Goal: Information Seeking & Learning: Learn about a topic

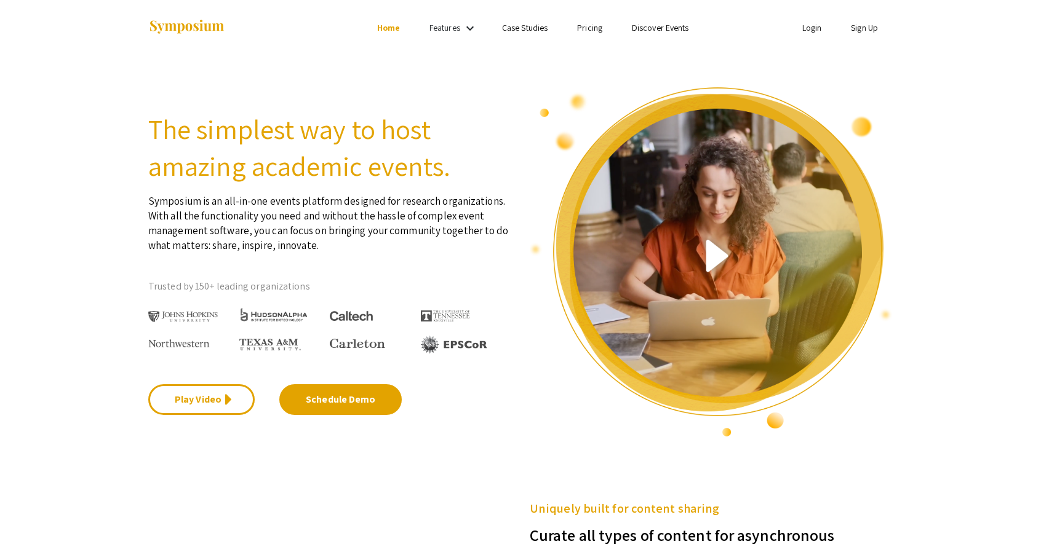
click at [867, 25] on link "Sign Up" at bounding box center [863, 27] width 27 height 11
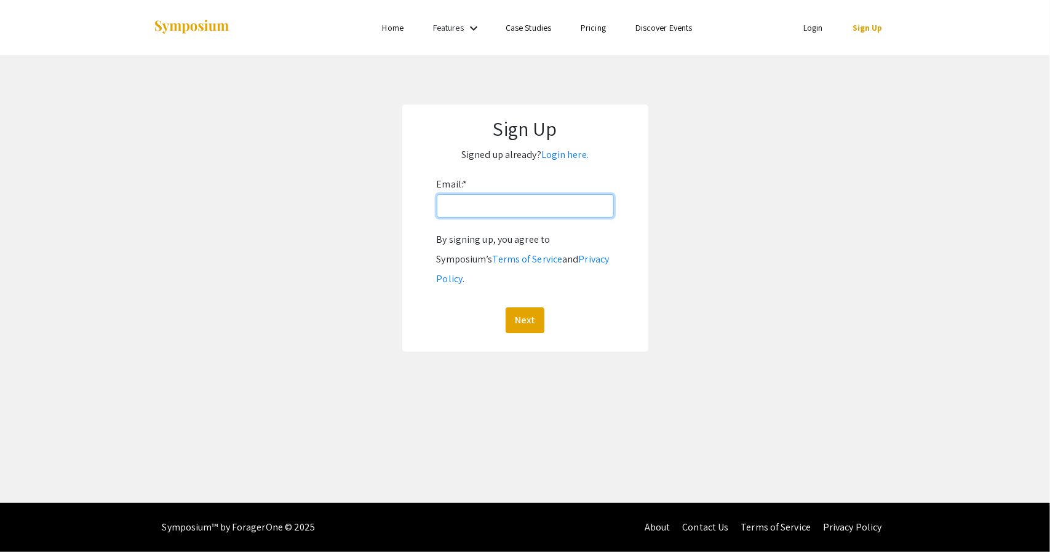
click at [470, 204] on input "Email: *" at bounding box center [525, 205] width 177 height 23
type input "[EMAIL_ADDRESS][DOMAIN_NAME]"
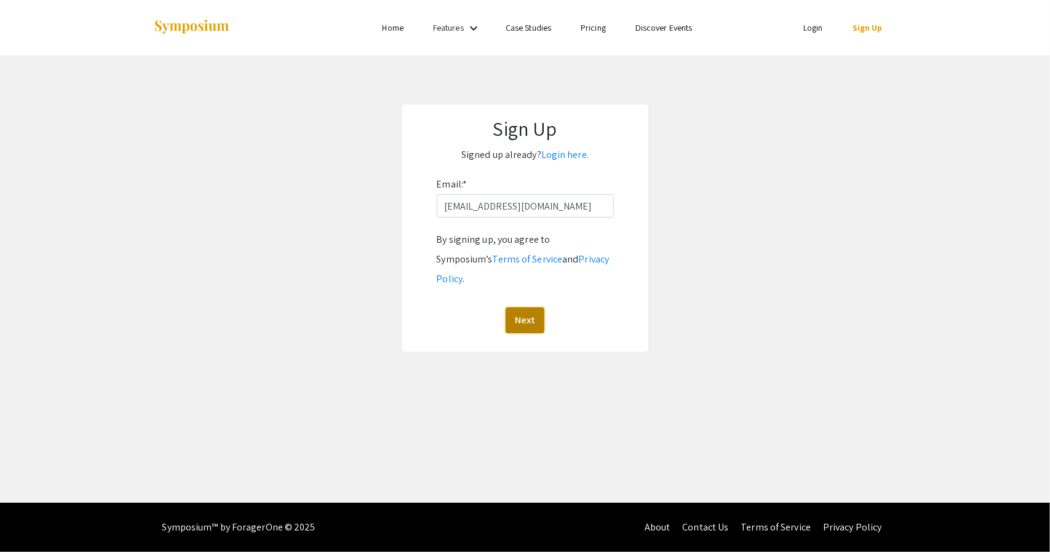
click at [519, 307] on button "Next" at bounding box center [524, 320] width 39 height 26
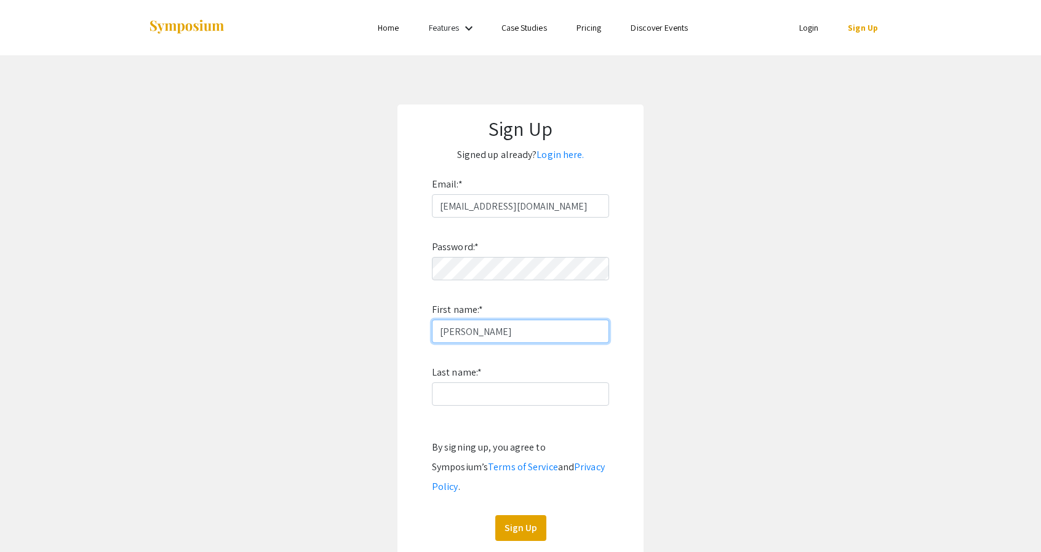
type input "[PERSON_NAME]"
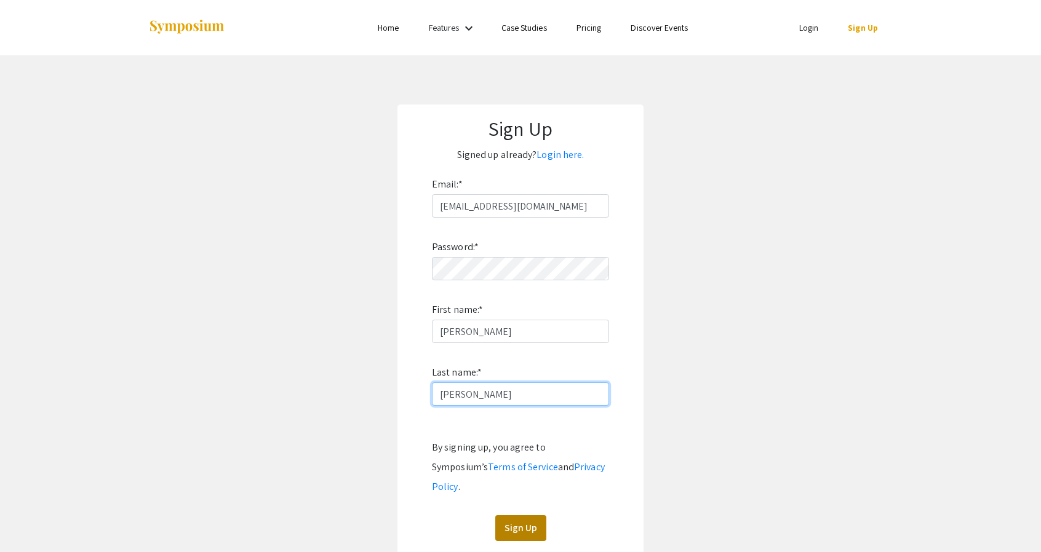
type input "[PERSON_NAME]"
click at [500, 515] on button "Sign Up" at bounding box center [520, 528] width 51 height 26
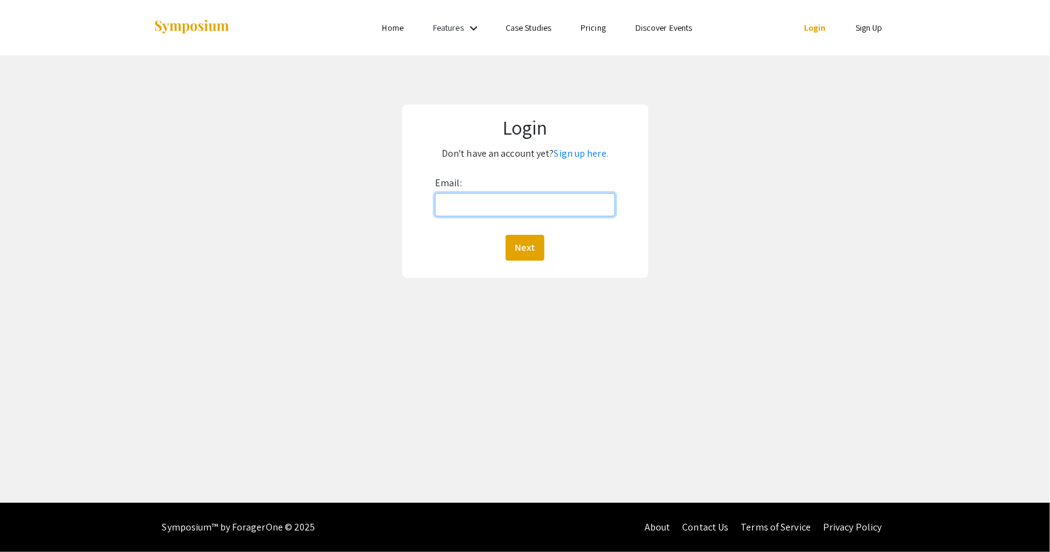
click at [458, 211] on input "Email:" at bounding box center [525, 204] width 180 height 23
type input "[EMAIL_ADDRESS][DOMAIN_NAME]"
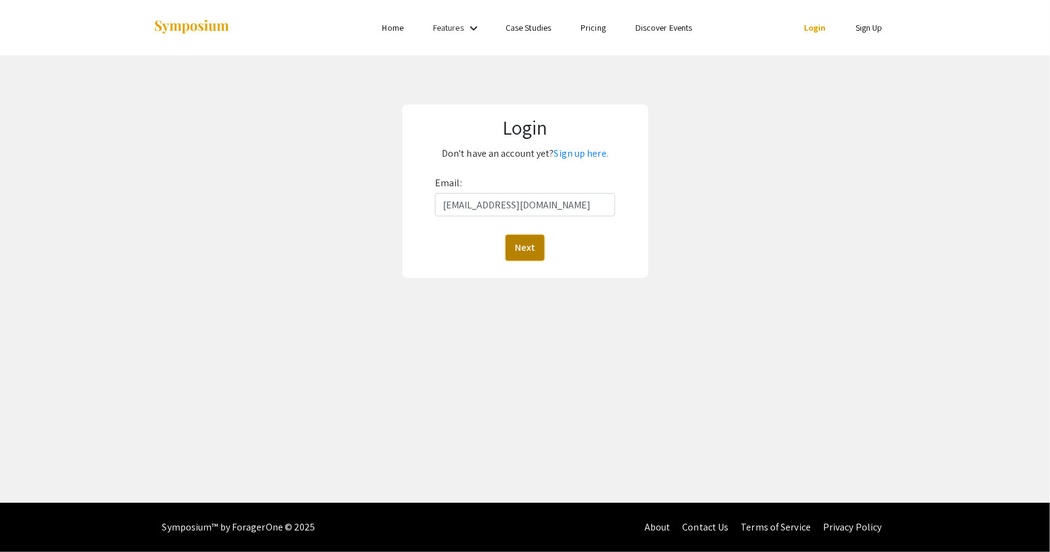
click at [528, 247] on button "Next" at bounding box center [524, 248] width 39 height 26
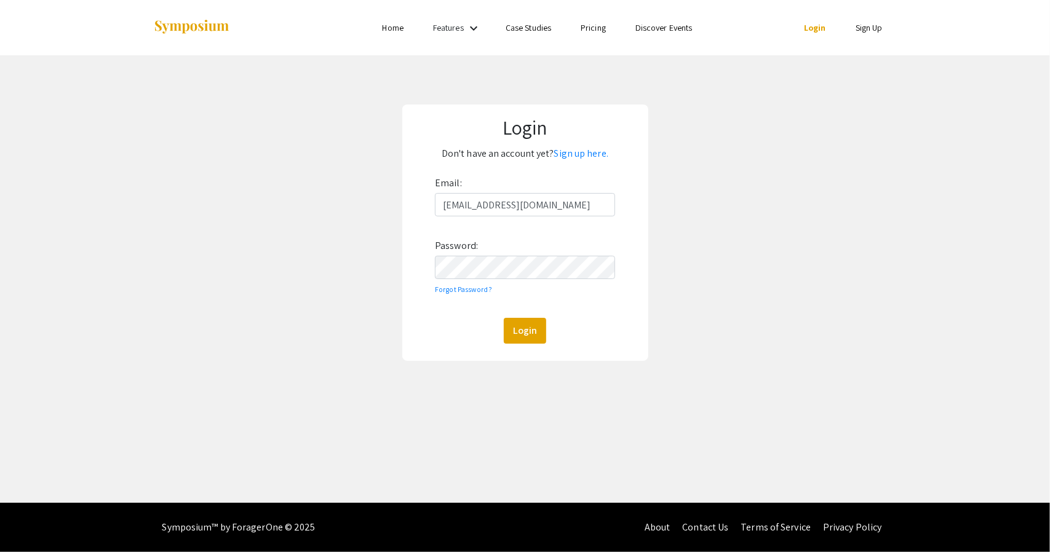
click at [532, 283] on div "Email: [EMAIL_ADDRESS][DOMAIN_NAME] Password: Forgot Password? Login" at bounding box center [525, 258] width 180 height 170
click at [509, 335] on button "Login" at bounding box center [525, 331] width 42 height 26
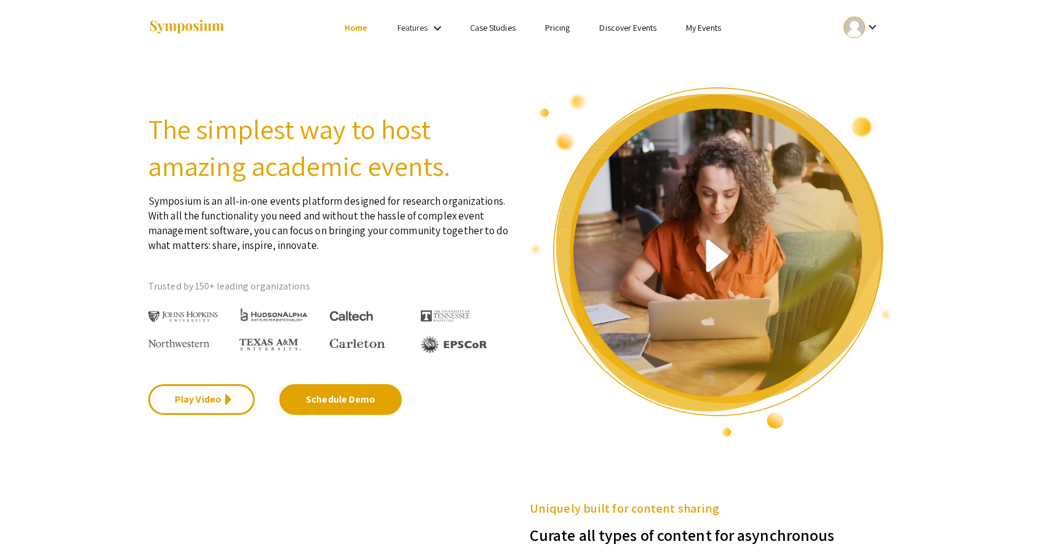
click at [441, 15] on ul "Skip navigation Home Features keyboard_arrow_down Case Studies Pricing Discover…" at bounding box center [519, 27] width 245 height 55
click at [440, 24] on mat-icon "keyboard_arrow_down" at bounding box center [437, 28] width 15 height 15
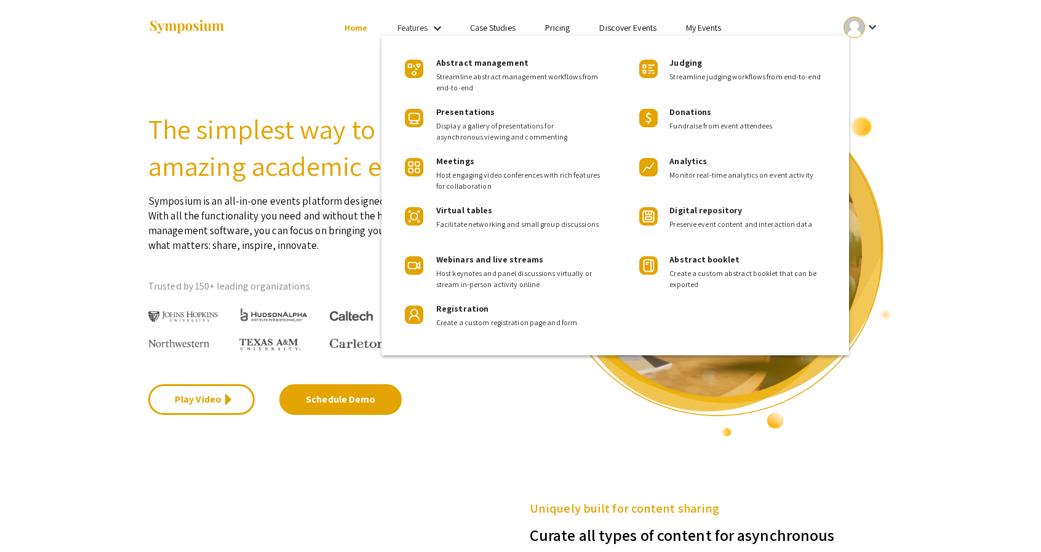
click at [389, 112] on div "Abstract management Streamline abstract management workflows from end-to-end Pr…" at bounding box center [498, 195] width 234 height 295
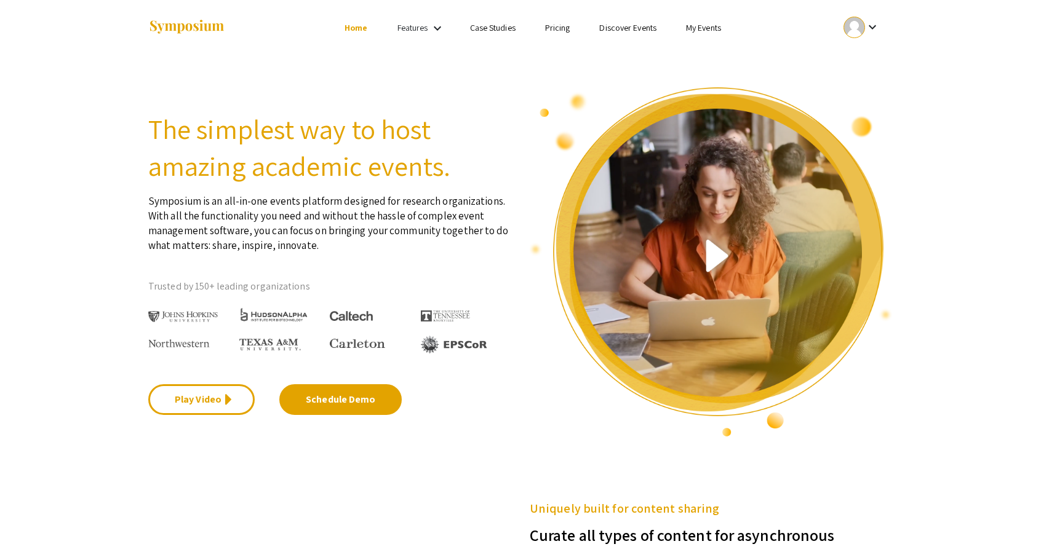
click at [501, 36] on ul "Skip navigation Home Features keyboard_arrow_down Case Studies Pricing Discover…" at bounding box center [519, 27] width 245 height 55
click at [710, 35] on ul "keyboard_arrow_down" at bounding box center [769, 27] width 245 height 55
click at [698, 29] on link "My Events" at bounding box center [703, 27] width 35 height 11
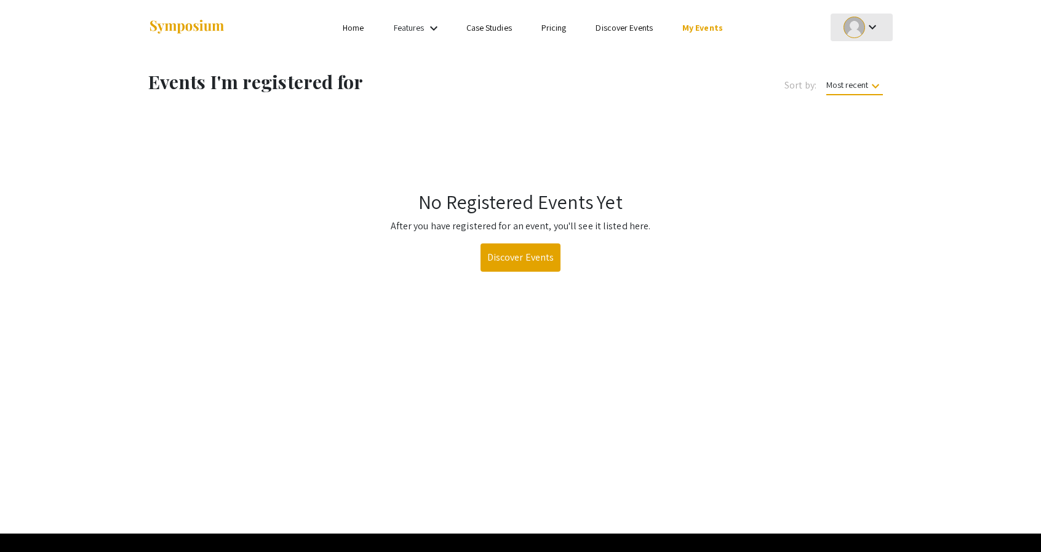
click at [874, 35] on div "keyboard_arrow_down" at bounding box center [861, 28] width 42 height 28
click at [723, 159] on div at bounding box center [520, 276] width 1041 height 552
click at [502, 255] on link "Discover Events" at bounding box center [520, 258] width 81 height 28
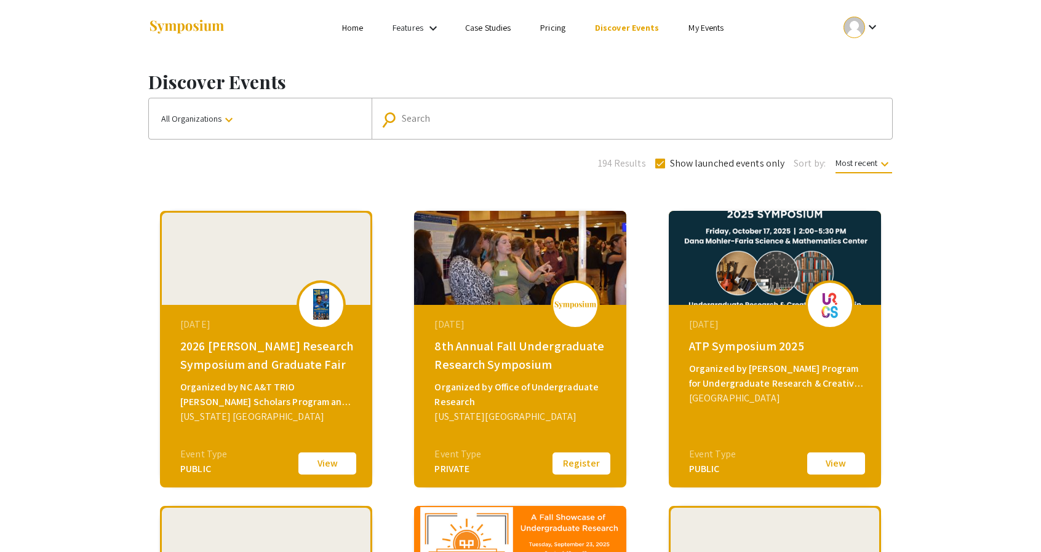
click at [347, 116] on button "All Organizations keyboard_arrow_down" at bounding box center [260, 118] width 223 height 41
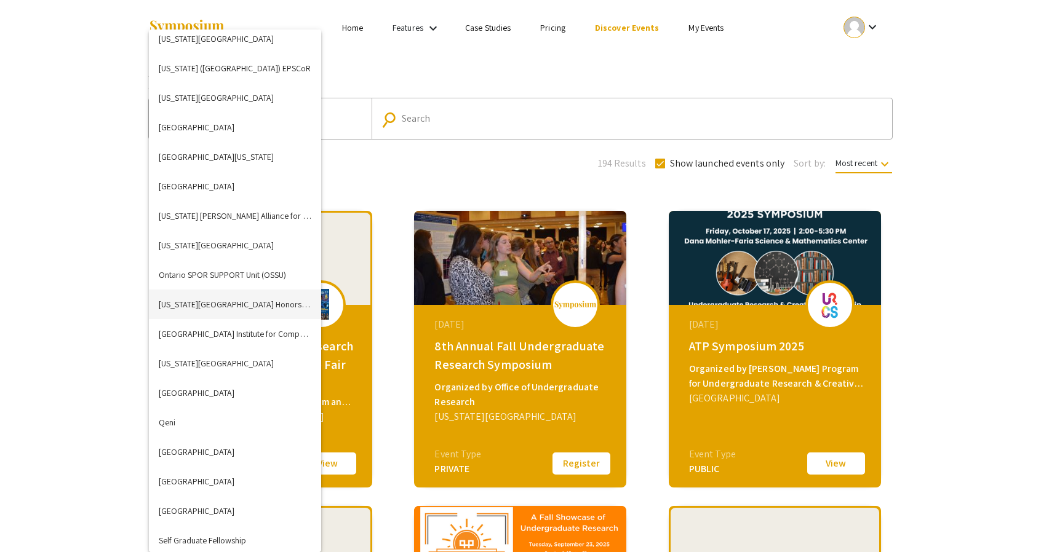
scroll to position [2786, 0]
click at [223, 308] on button "Oregon State University Honors College" at bounding box center [235, 304] width 172 height 30
checkbox input "false"
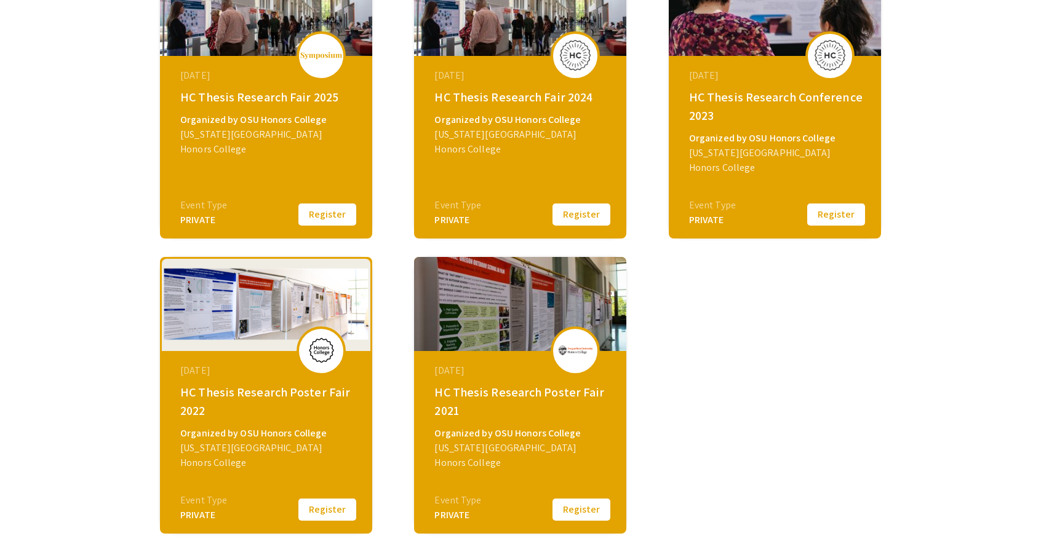
scroll to position [251, 0]
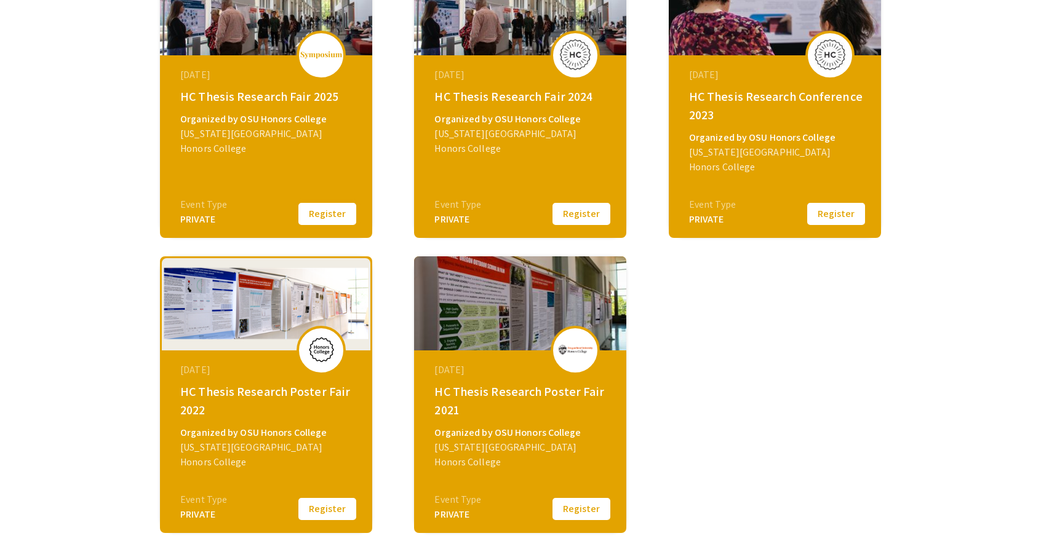
click at [342, 221] on button "Register" at bounding box center [326, 214] width 61 height 26
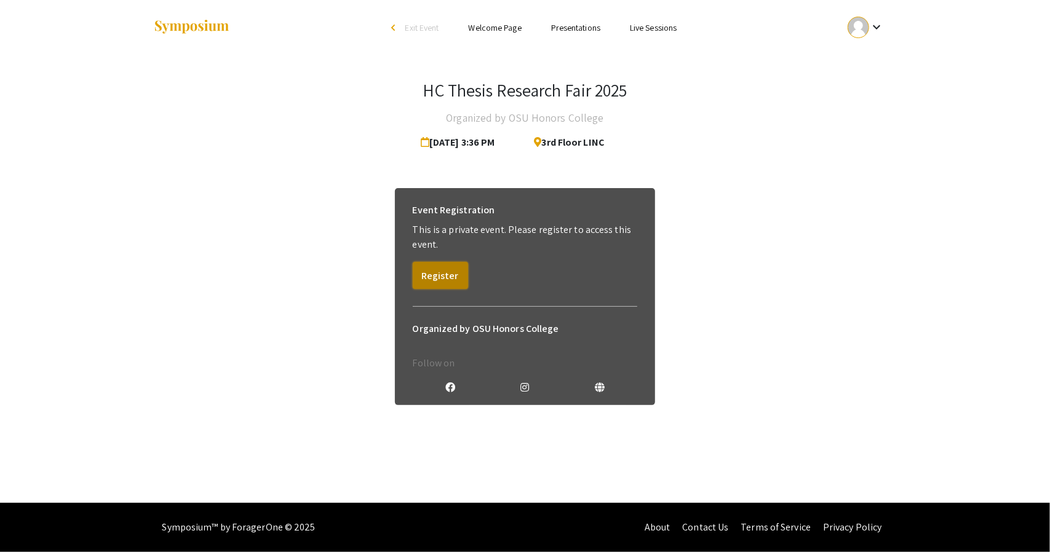
click at [443, 271] on button "Register" at bounding box center [440, 275] width 55 height 27
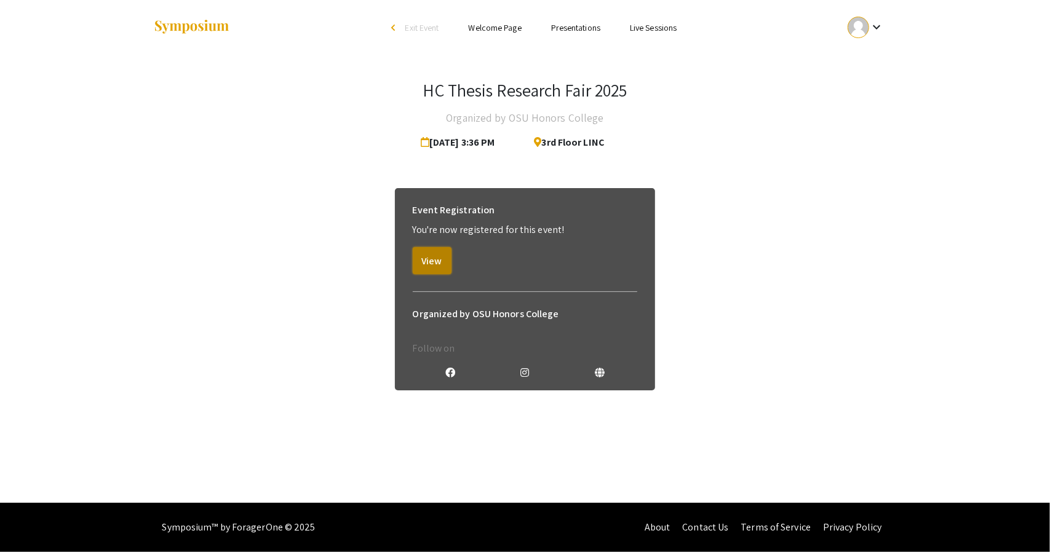
click at [438, 270] on button "View" at bounding box center [432, 260] width 39 height 27
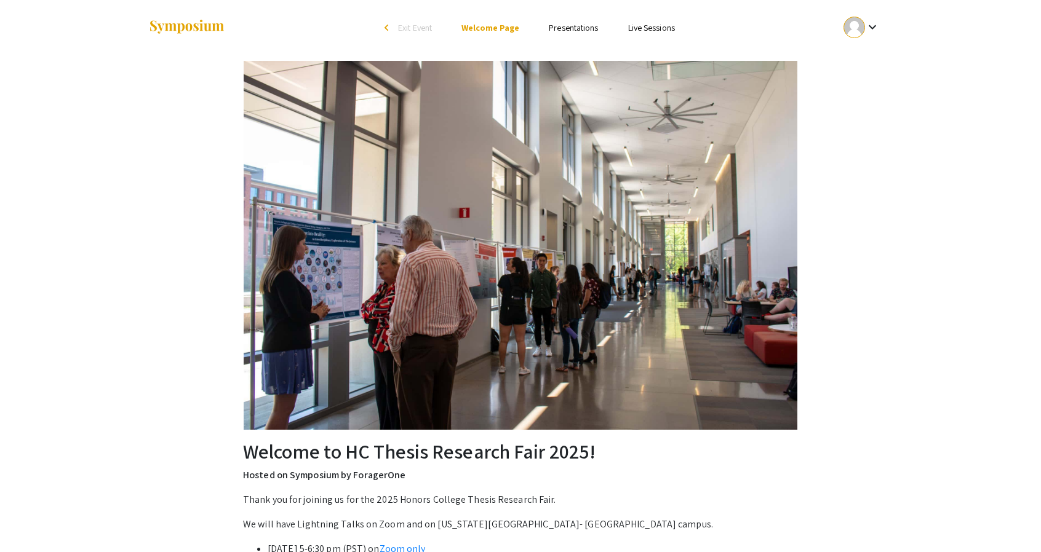
scroll to position [1, 0]
click at [582, 29] on link "Presentations" at bounding box center [573, 27] width 49 height 11
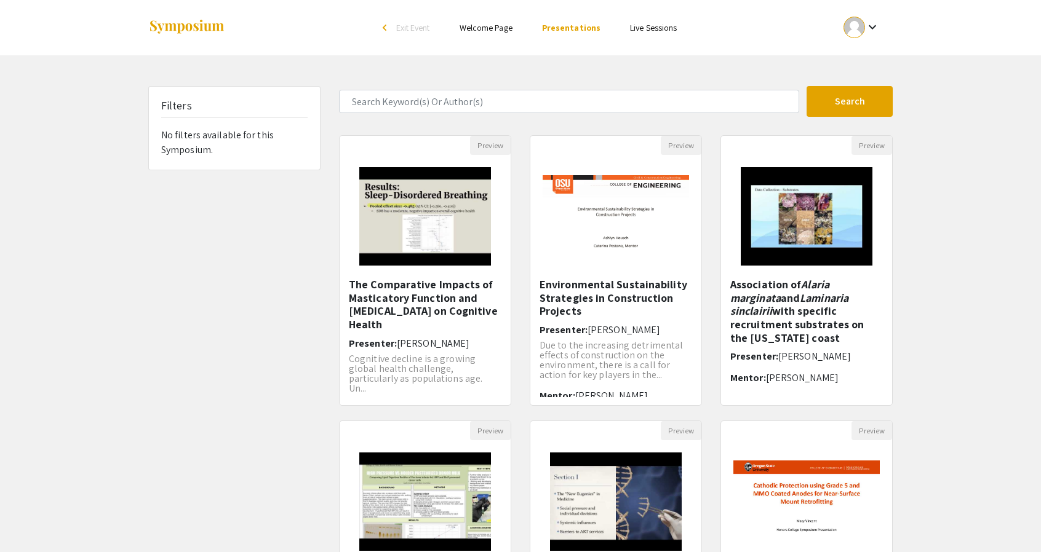
click at [584, 23] on link "Presentations" at bounding box center [571, 27] width 58 height 11
click at [862, 38] on div "keyboard_arrow_down" at bounding box center [861, 28] width 42 height 28
click at [855, 37] on div at bounding box center [520, 276] width 1041 height 552
click at [868, 30] on mat-icon "keyboard_arrow_down" at bounding box center [872, 27] width 15 height 15
click at [648, 52] on div at bounding box center [520, 276] width 1041 height 552
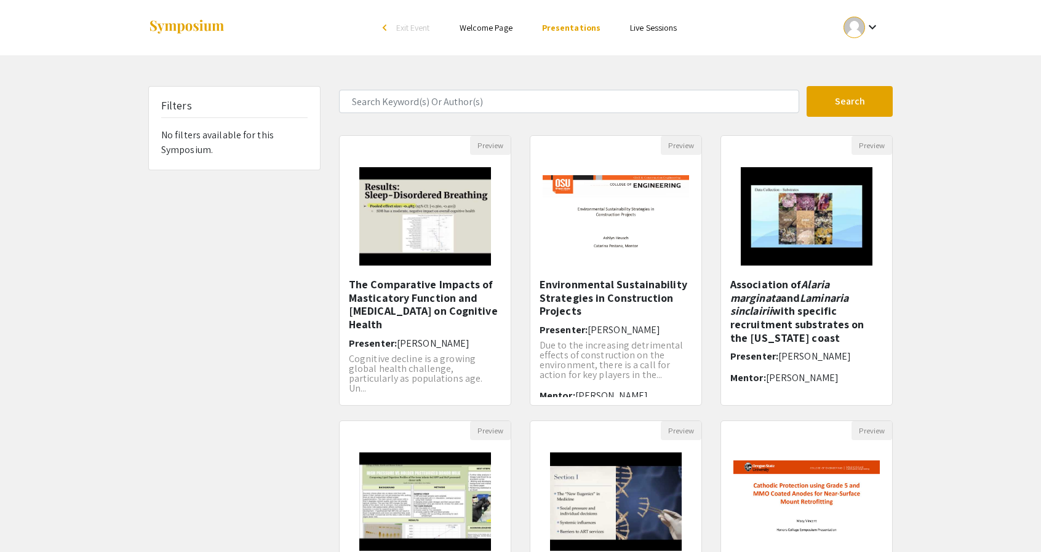
click at [203, 23] on img at bounding box center [186, 27] width 77 height 17
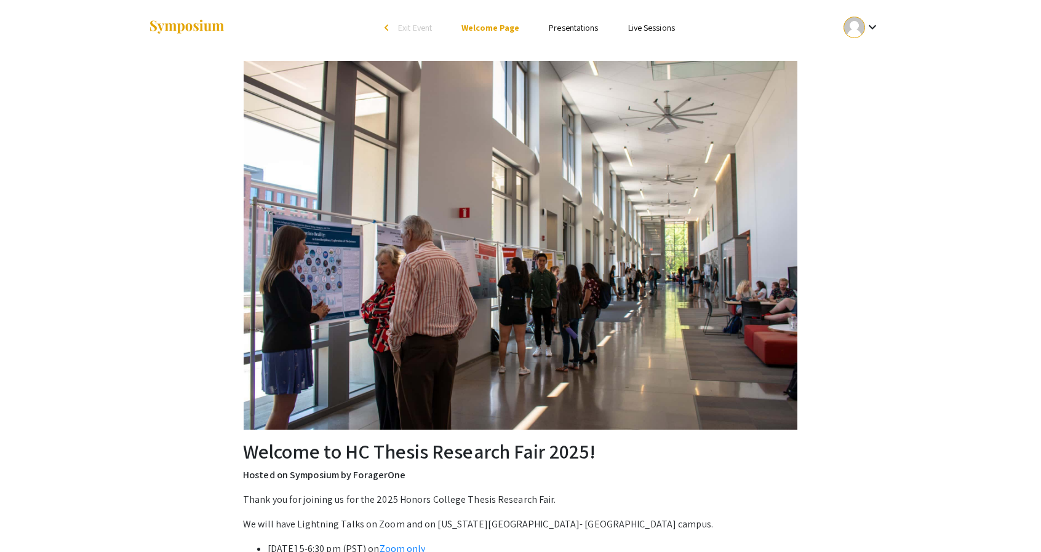
click at [574, 20] on li "Presentations" at bounding box center [573, 27] width 79 height 15
click at [563, 37] on ul "Skip navigation arrow_back_ios Exit Event Welcome Page Presentations Live Sessi…" at bounding box center [519, 27] width 245 height 55
click at [556, 29] on link "Presentations" at bounding box center [573, 27] width 49 height 11
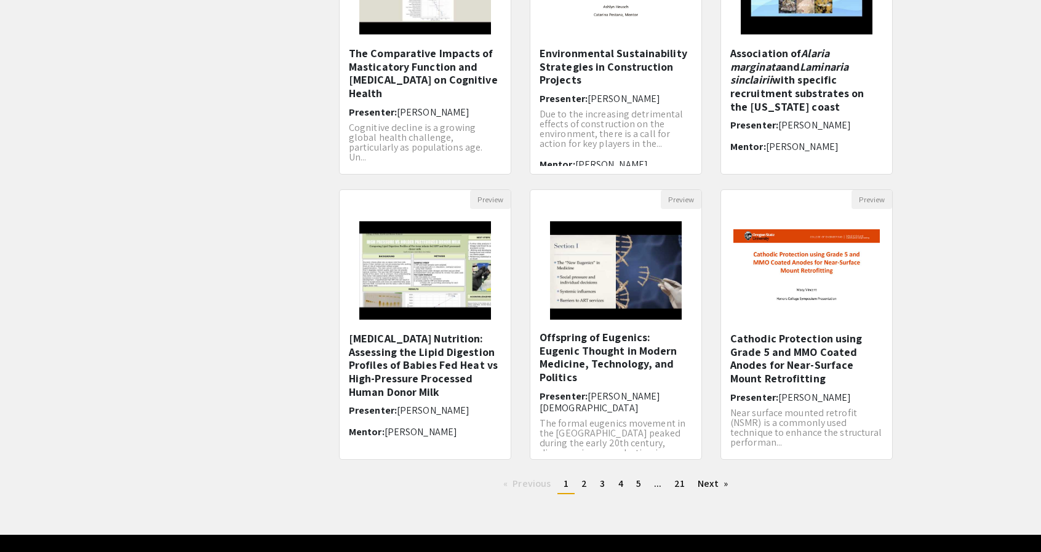
scroll to position [224, 0]
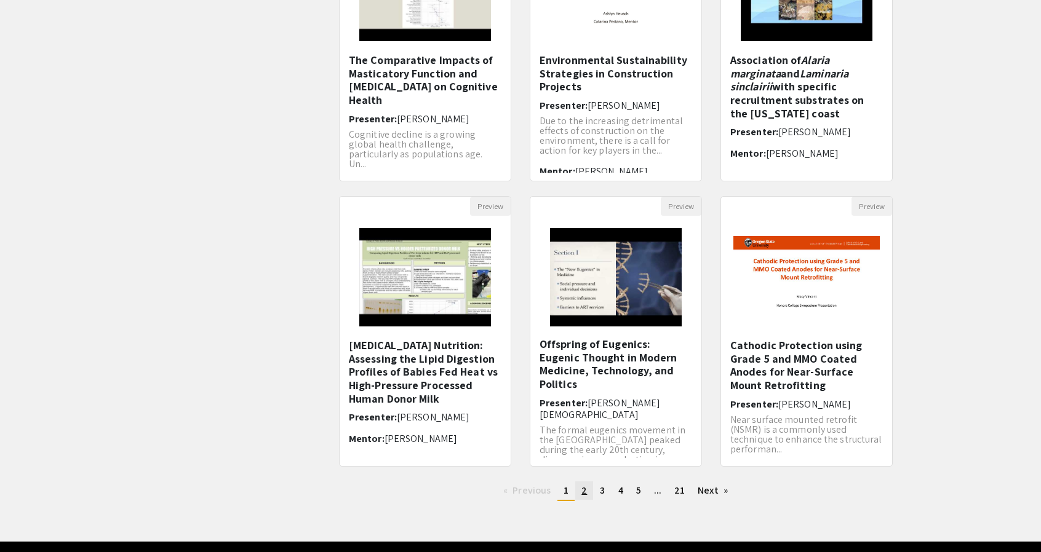
click at [583, 493] on span "2" at bounding box center [584, 490] width 6 height 13
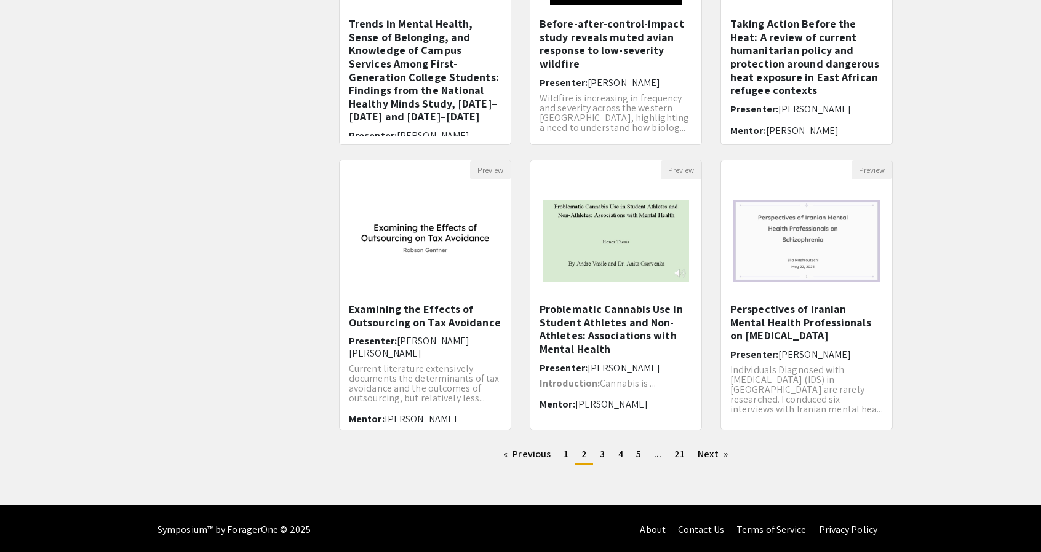
scroll to position [263, 0]
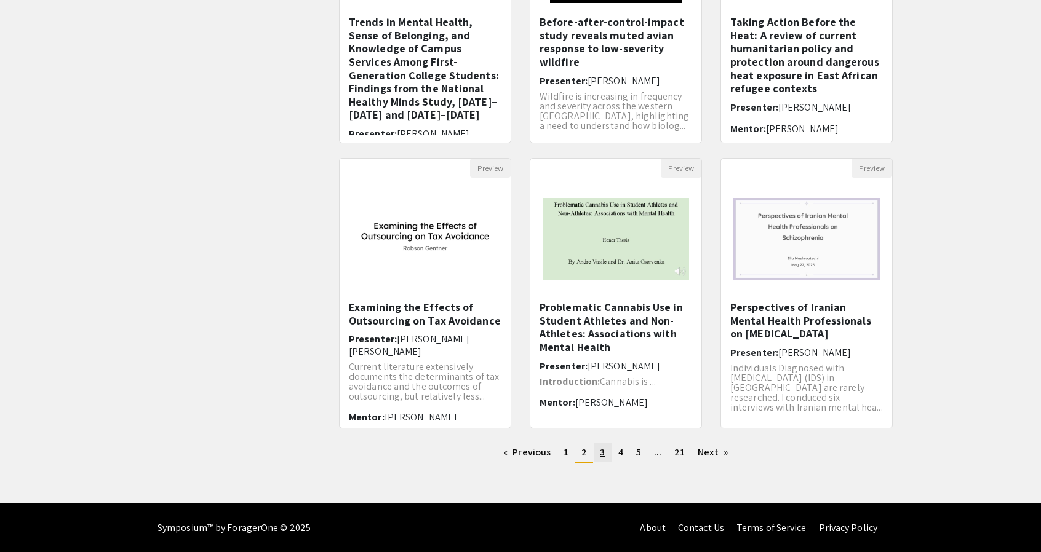
click at [605, 450] on link "page 3" at bounding box center [601, 452] width 17 height 18
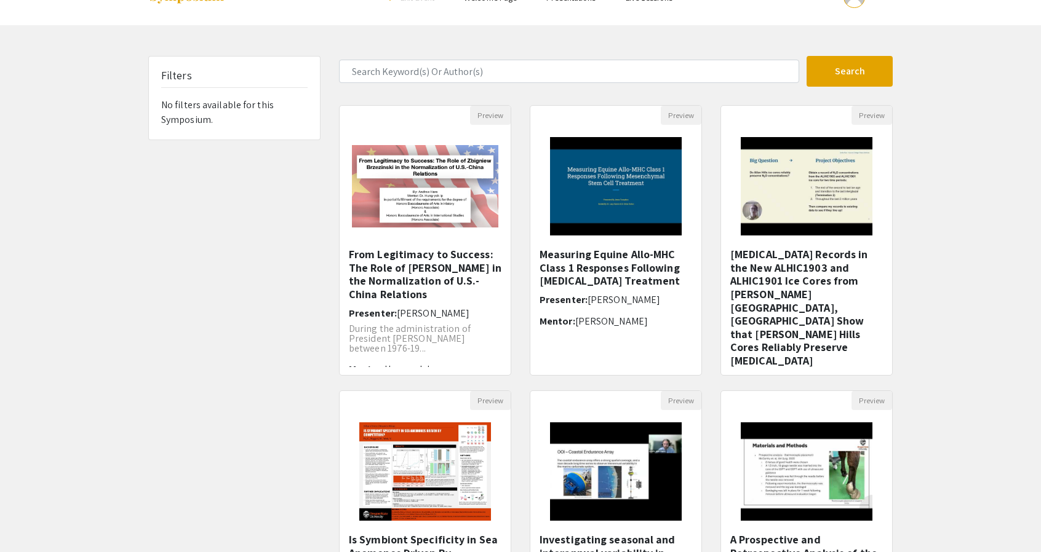
scroll to position [263, 0]
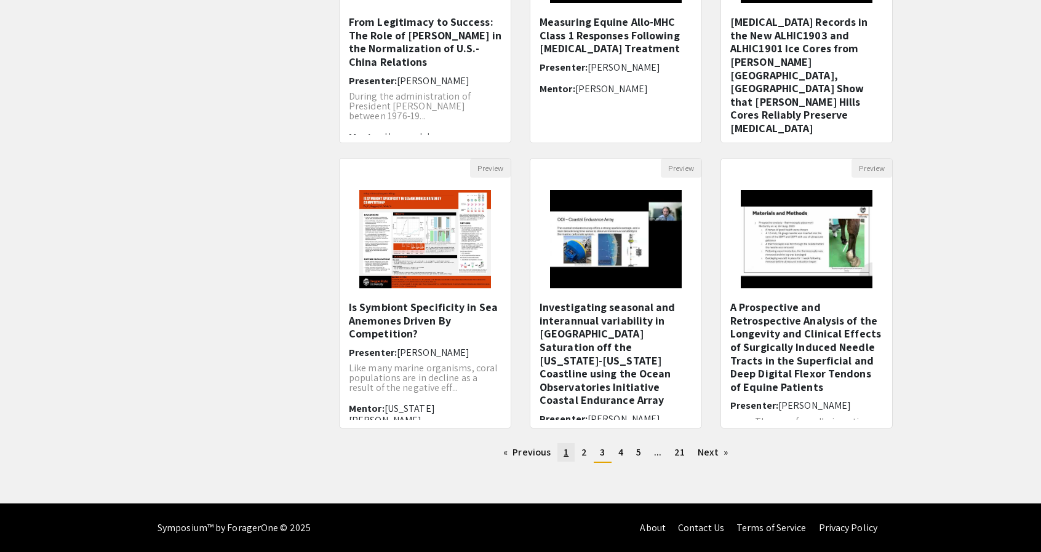
click at [571, 454] on link "page 1" at bounding box center [565, 452] width 17 height 18
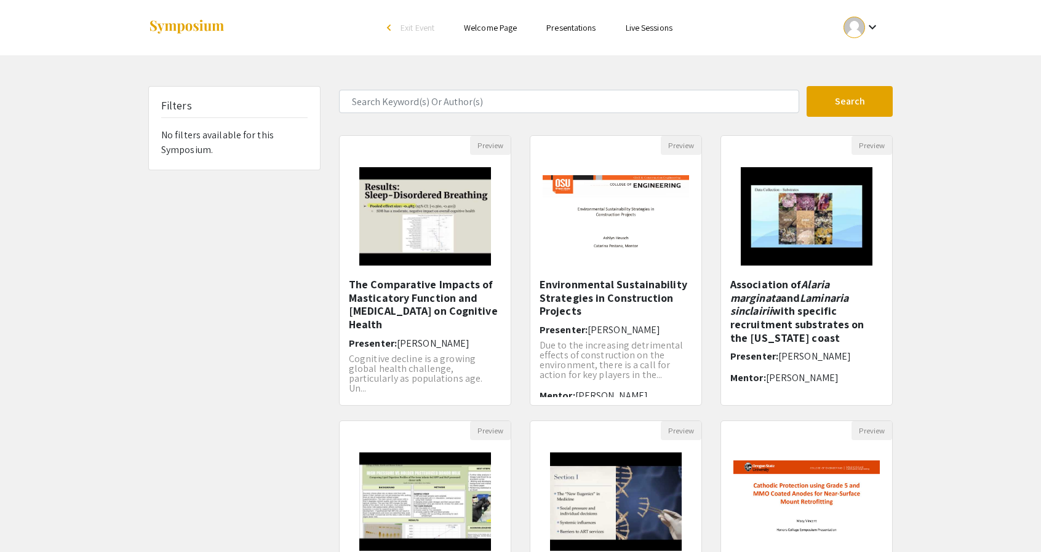
click at [572, 28] on link "Presentations" at bounding box center [570, 27] width 49 height 11
click at [571, 26] on link "Presentations" at bounding box center [571, 27] width 58 height 11
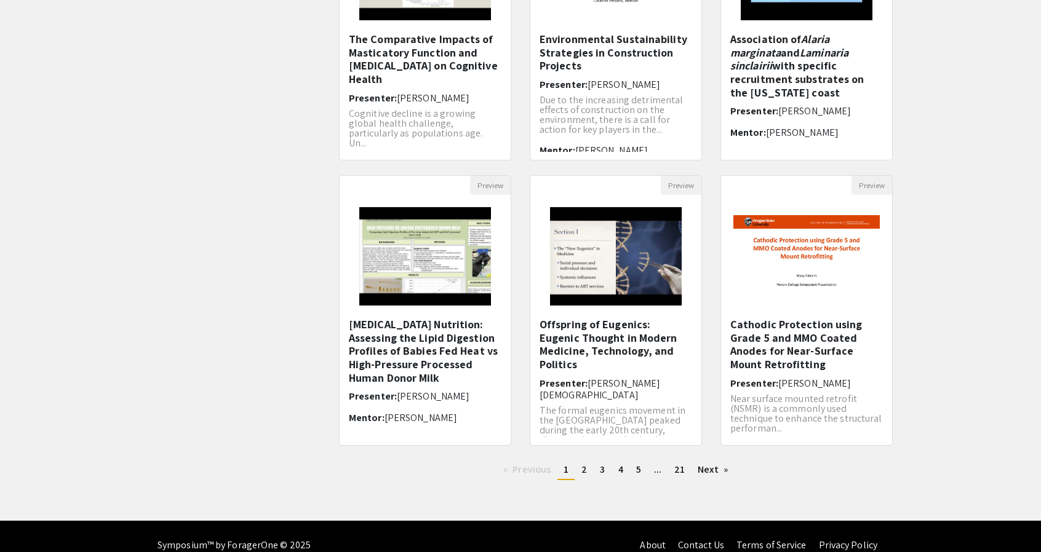
scroll to position [246, 0]
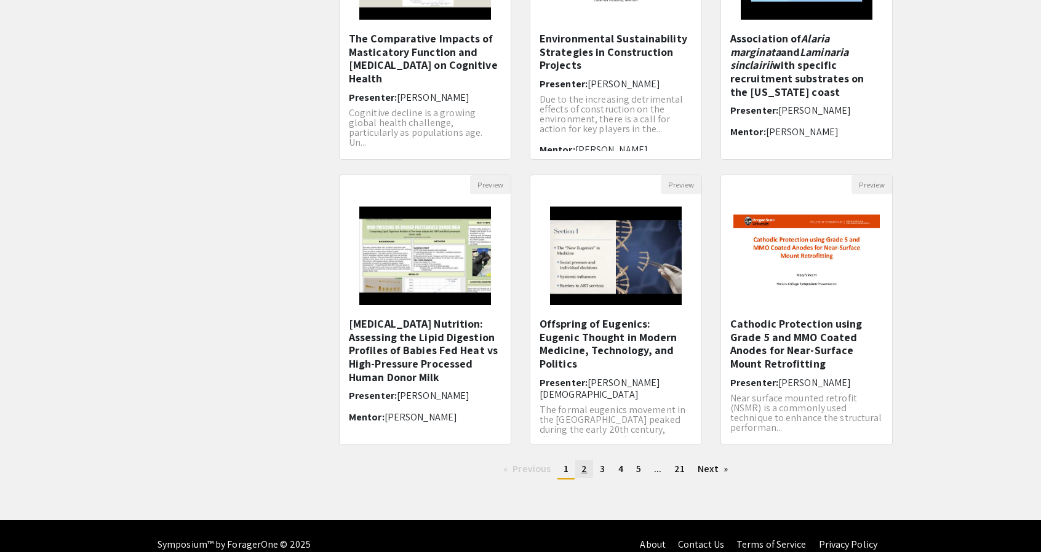
click at [577, 473] on link "page 2" at bounding box center [584, 469] width 18 height 18
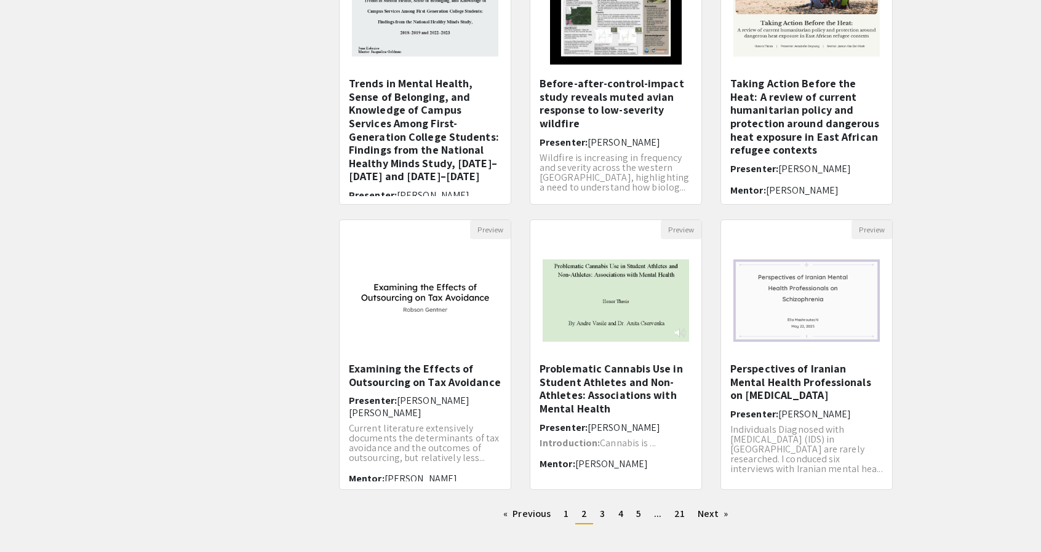
scroll to position [263, 0]
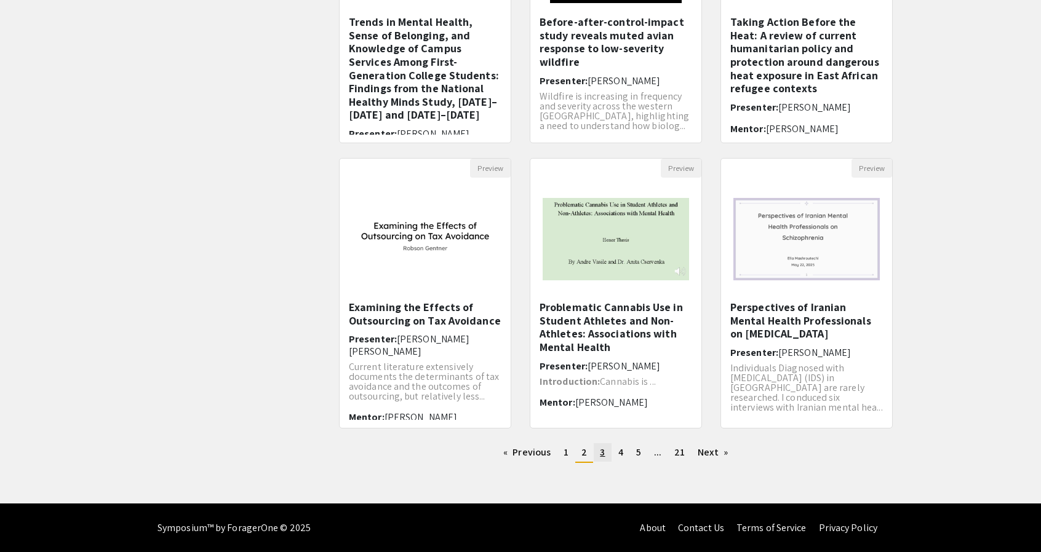
click at [603, 448] on span "3" at bounding box center [602, 452] width 5 height 13
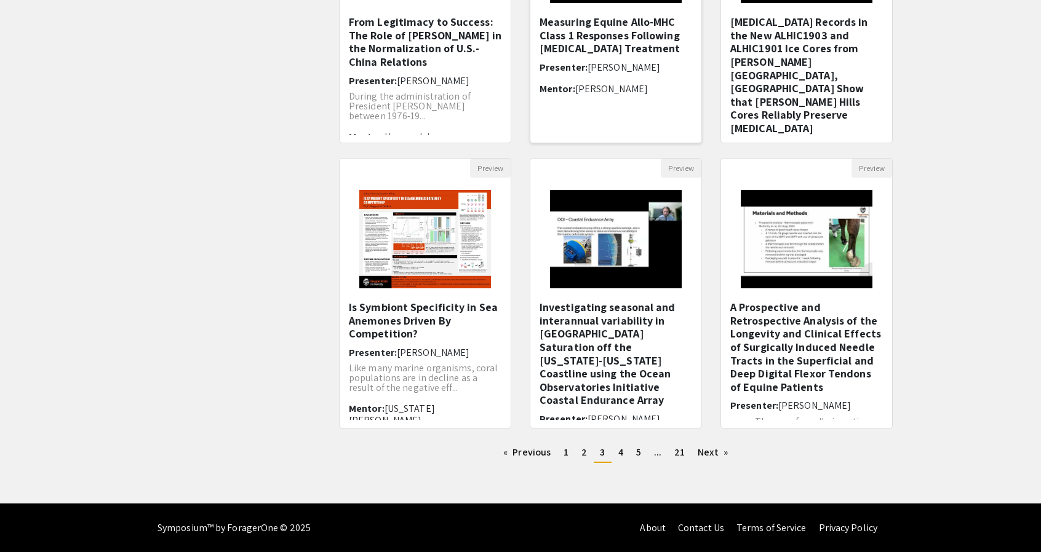
scroll to position [2, 0]
click at [622, 458] on span "4" at bounding box center [620, 452] width 5 height 13
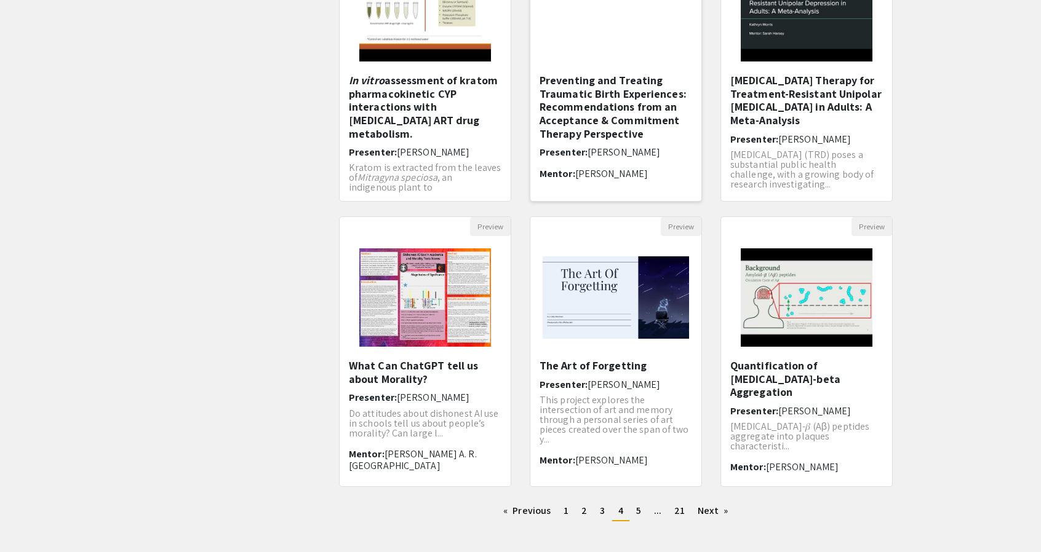
scroll to position [205, 0]
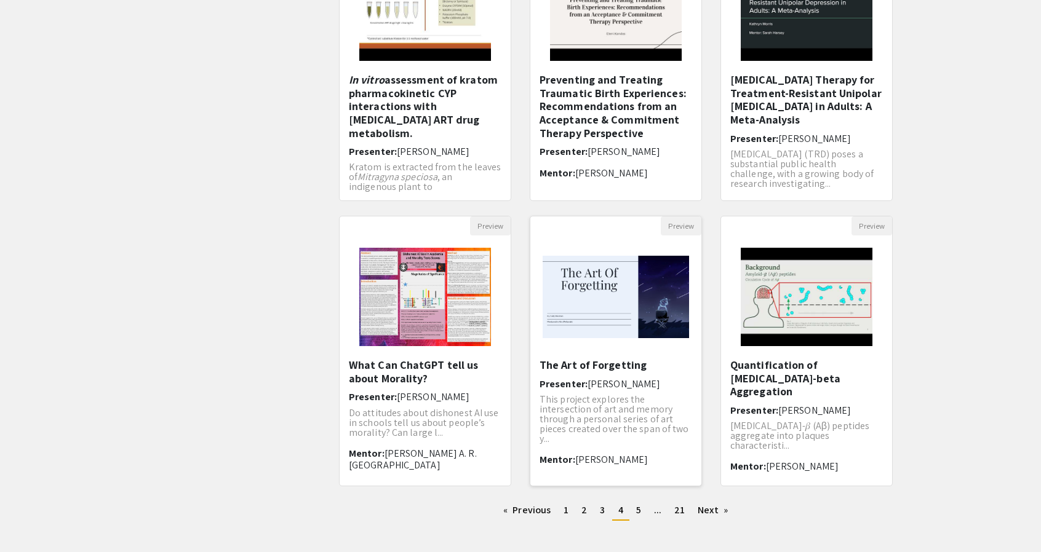
click at [604, 288] on img "Open Presentation <p>The Art of Forgetting</p>" at bounding box center [615, 297] width 171 height 107
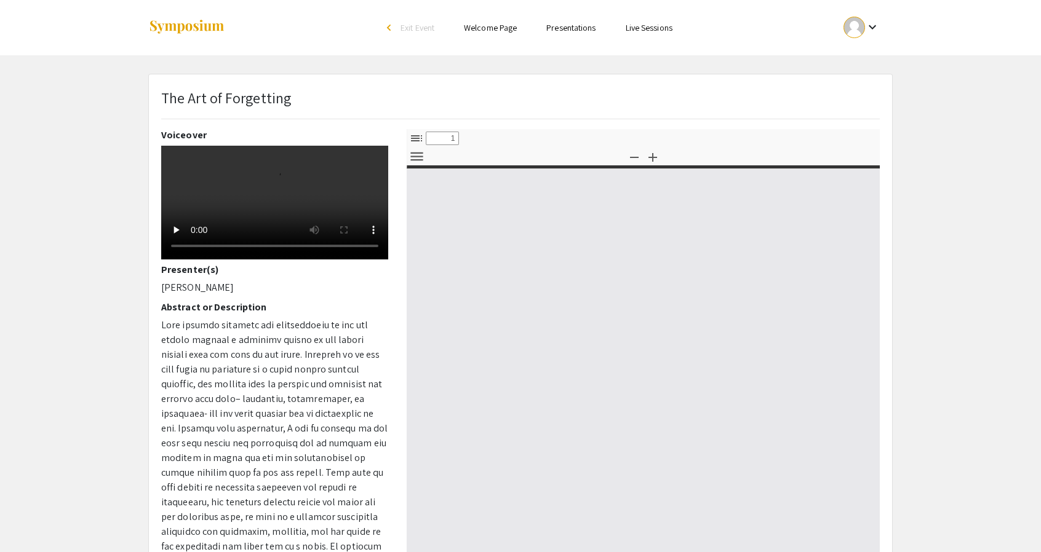
select select "custom"
type input "0"
select select "custom"
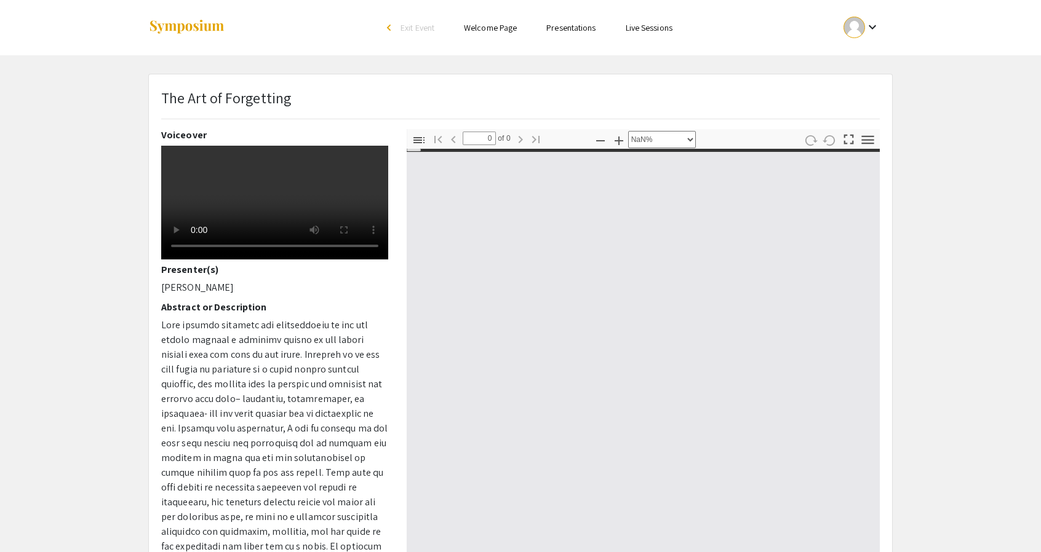
type input "1"
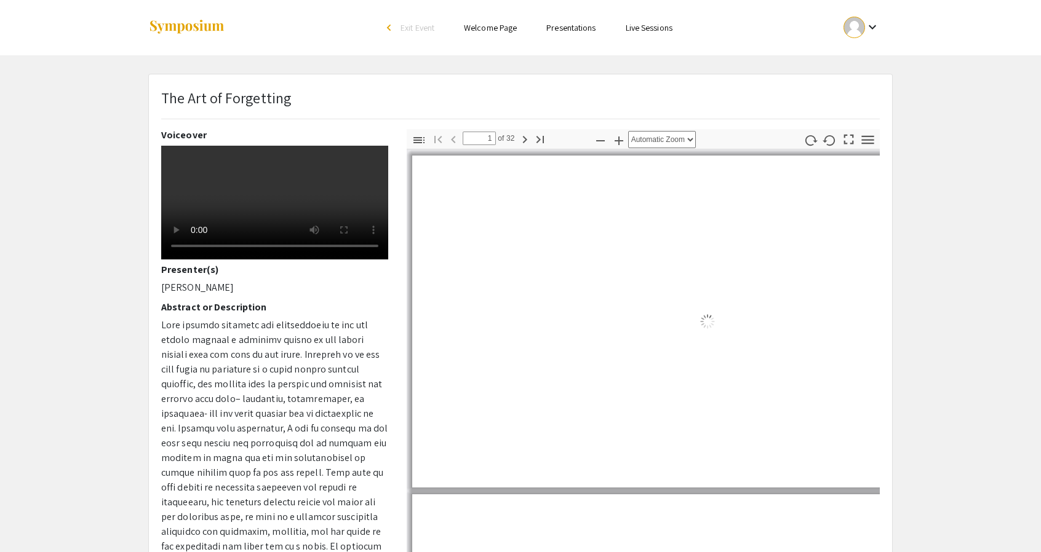
select select "auto"
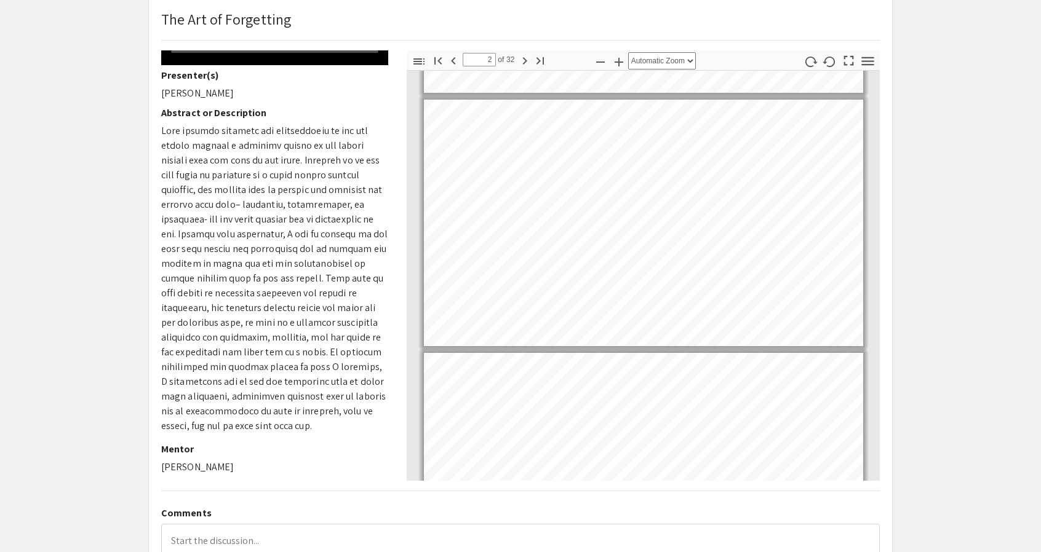
type input "1"
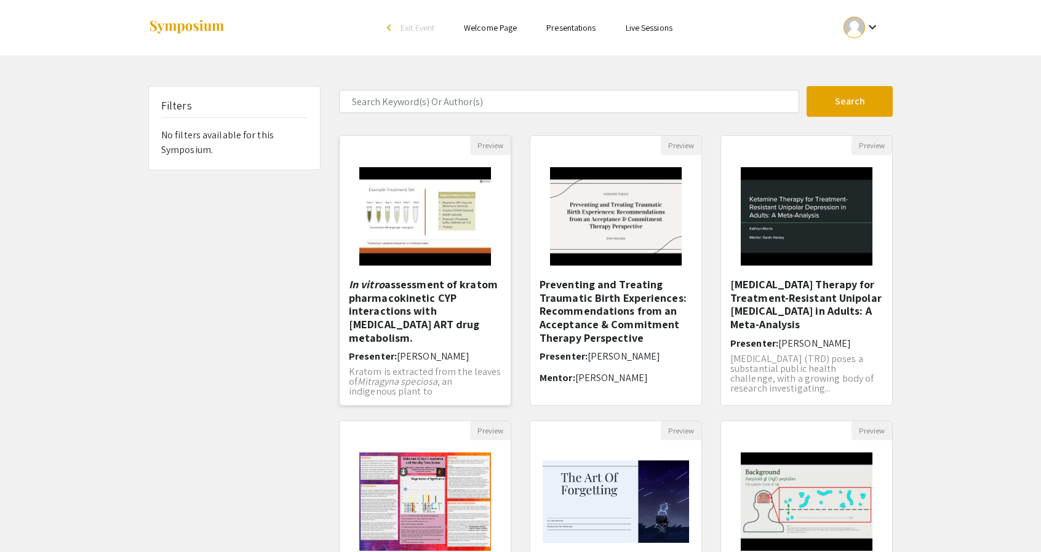
scroll to position [263, 0]
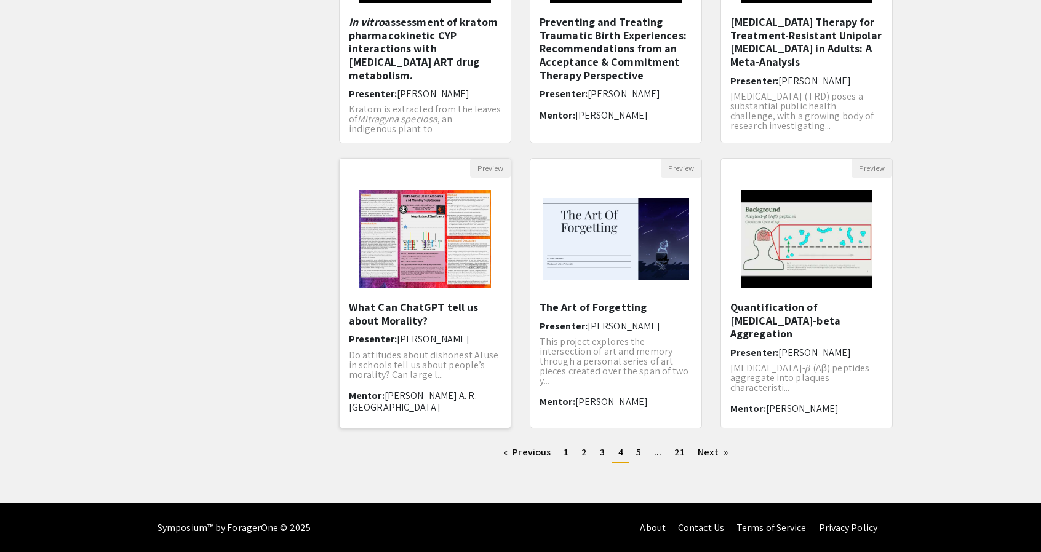
click at [430, 253] on img "Open Presentation <p>What Can ChatGPT tell us about Morality?</p>" at bounding box center [425, 239] width 156 height 123
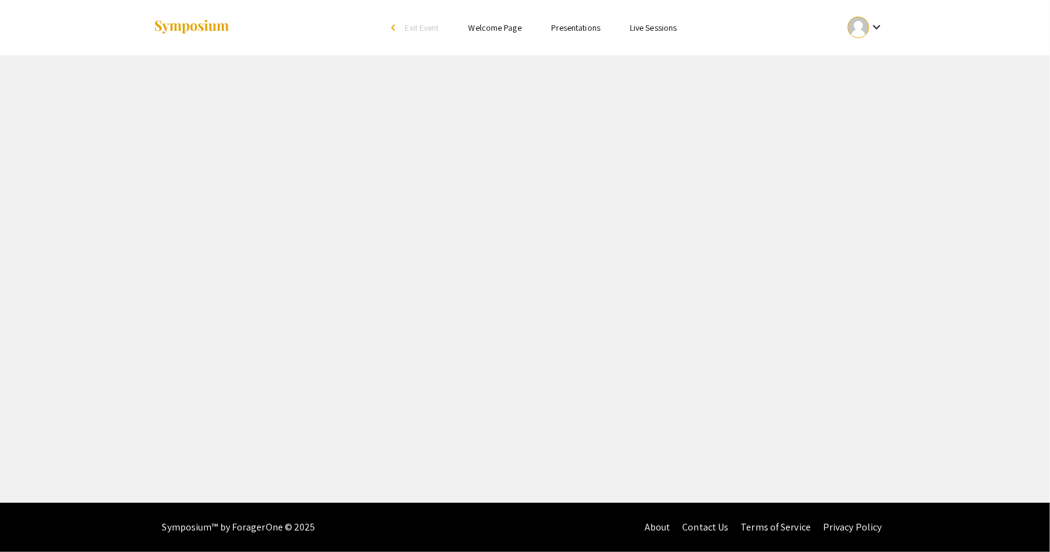
select select "custom"
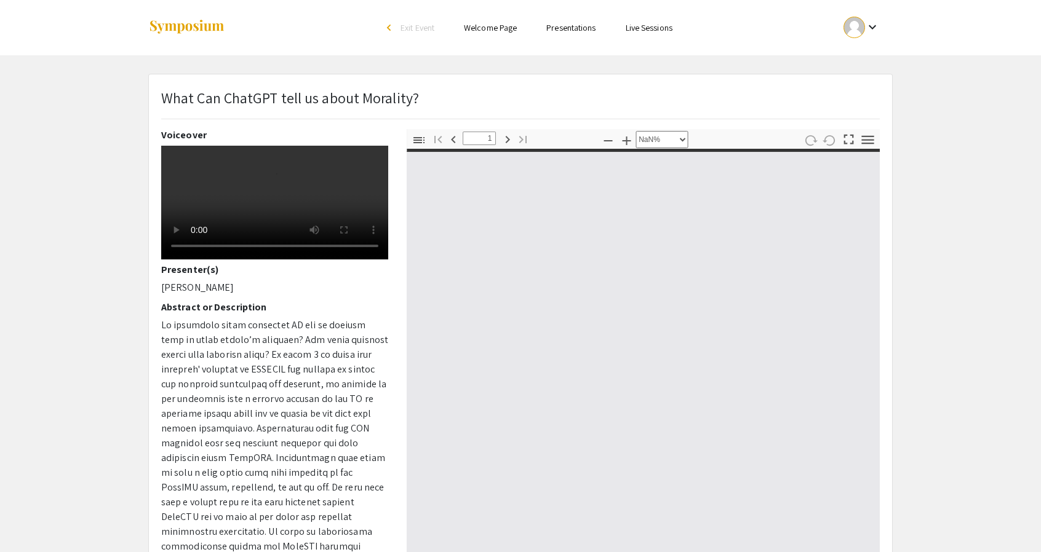
type input "0"
select select "custom"
type input "1"
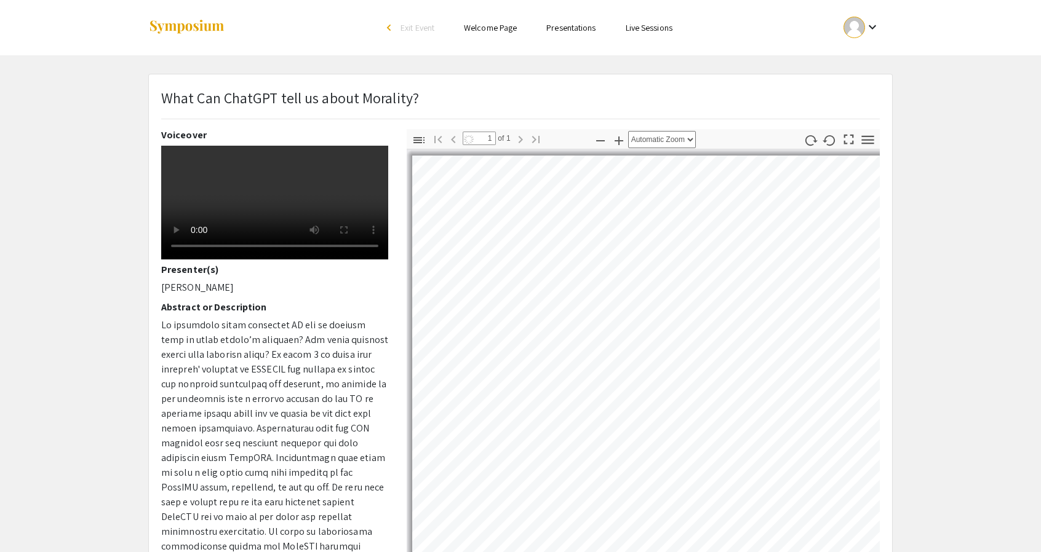
select select "auto"
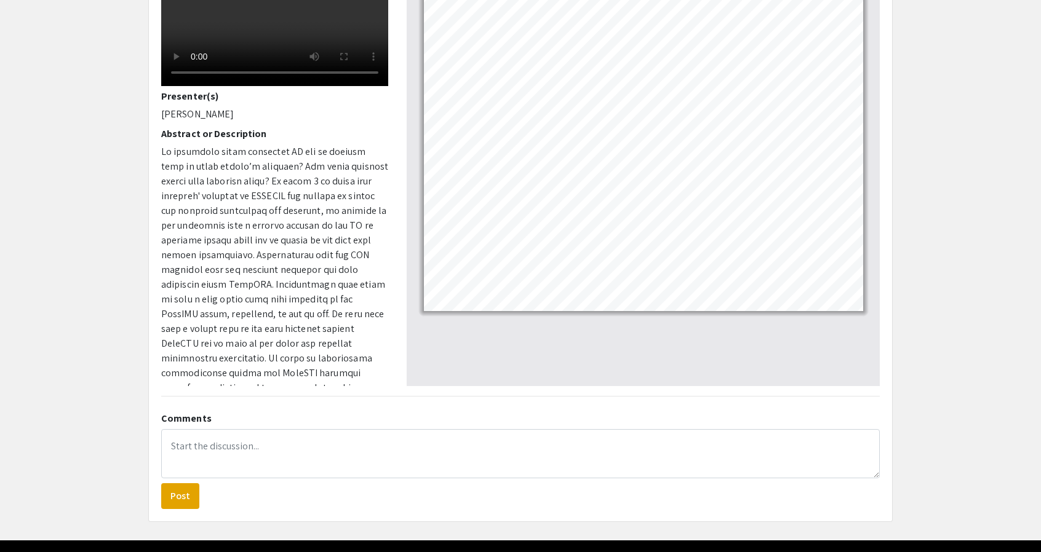
scroll to position [209, 0]
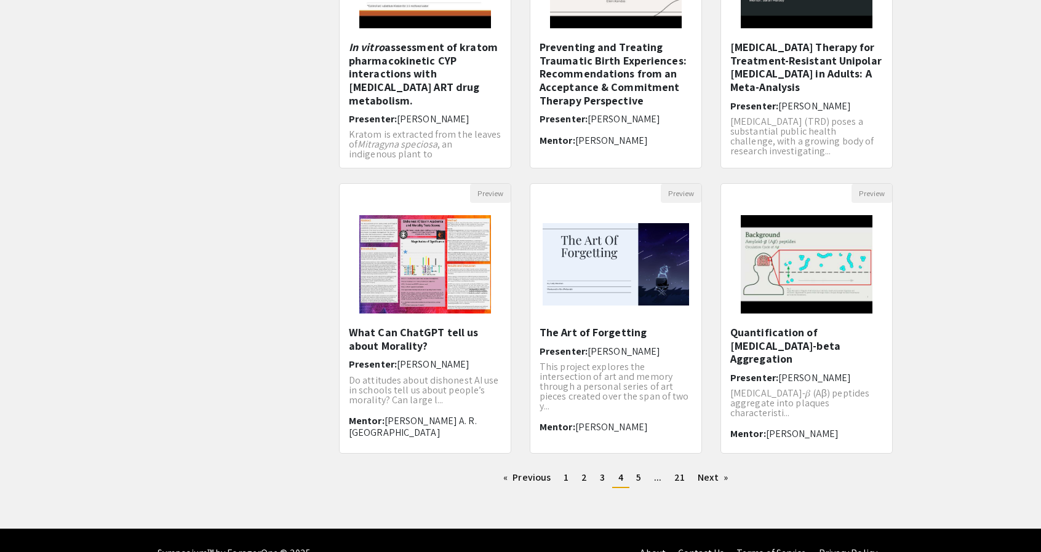
scroll to position [263, 0]
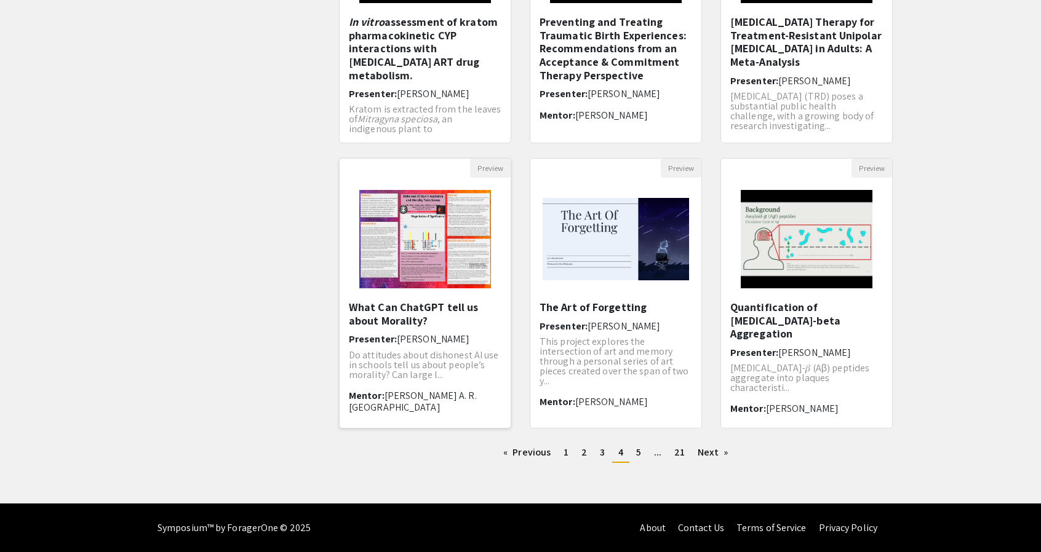
click at [432, 376] on span "Do attitudes about dishonest AI use in schools tell us about people’s morality?…" at bounding box center [424, 365] width 150 height 33
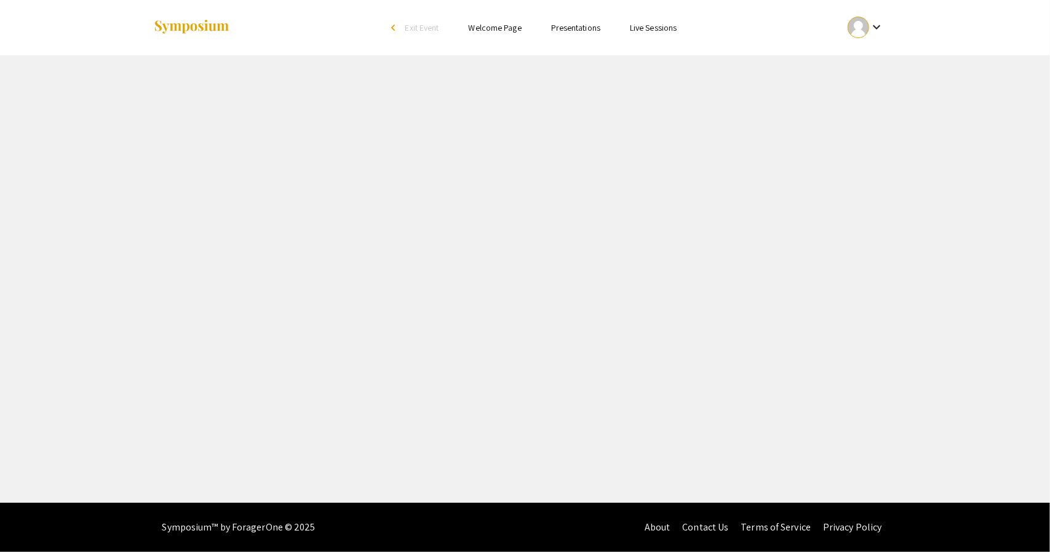
select select "custom"
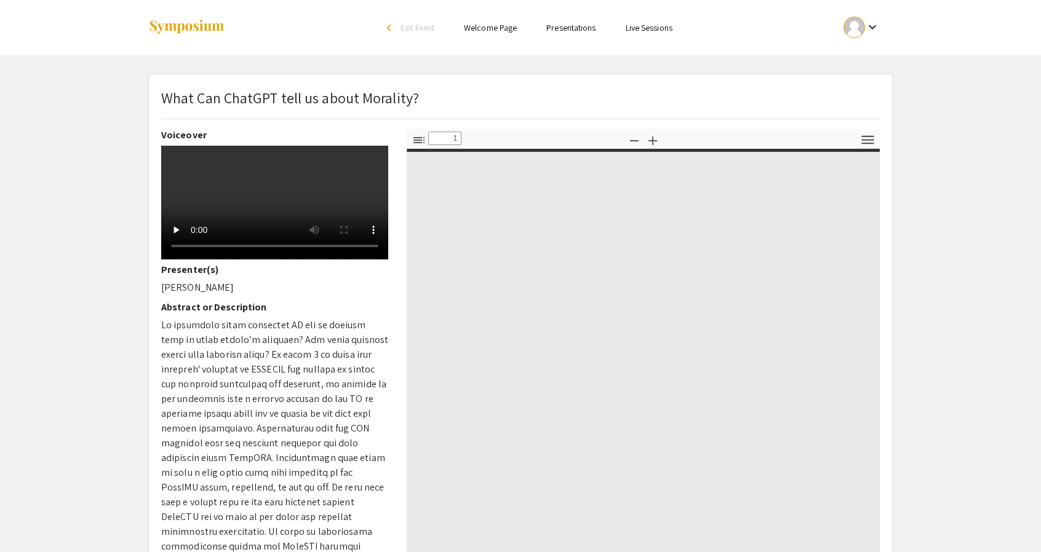
type input "0"
select select "auto"
type input "1"
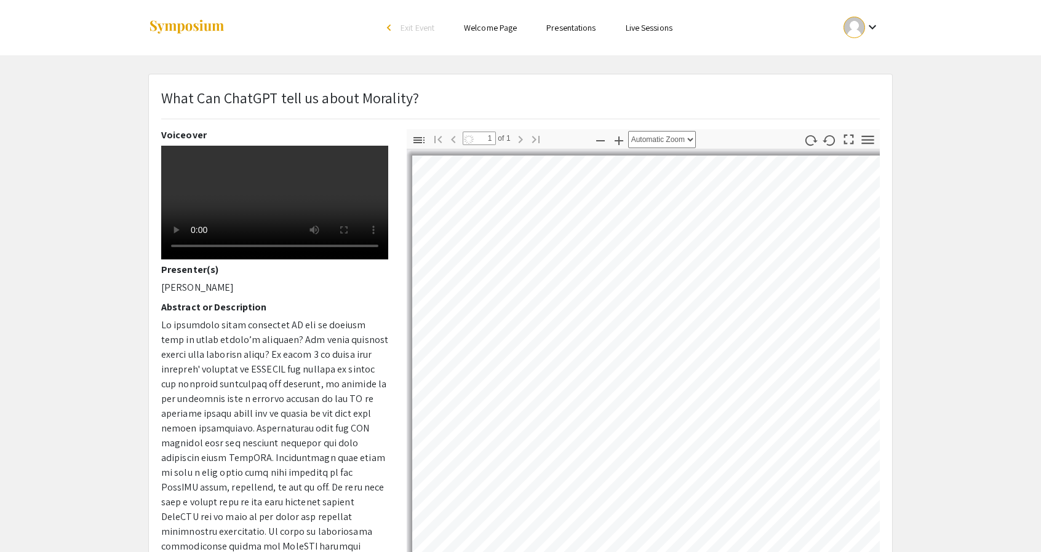
select select "auto"
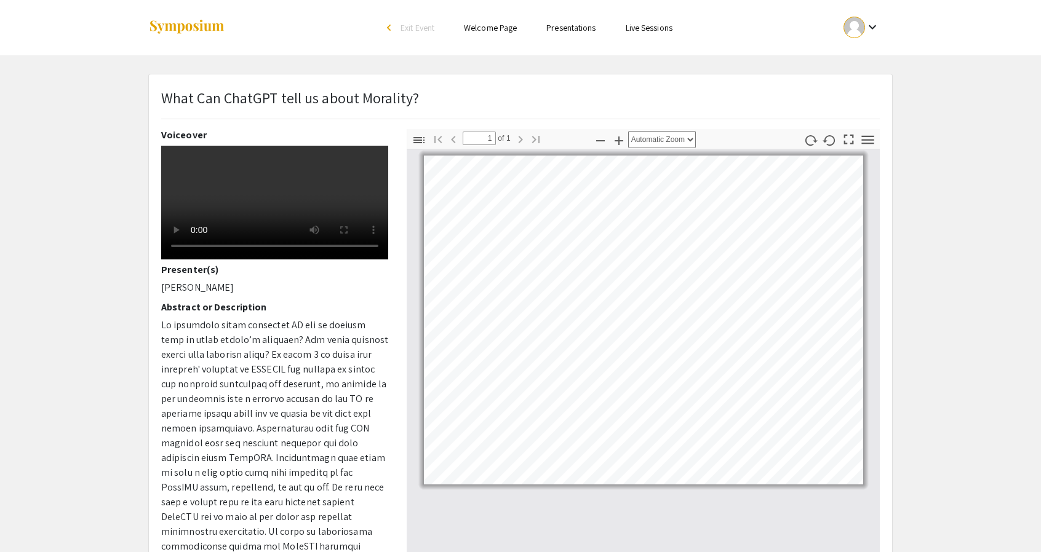
click at [132, 231] on app-presentation "What Can ChatGPT tell us about Morality? Voiceover Presenter(s) Allie Huston Ab…" at bounding box center [520, 385] width 1041 height 622
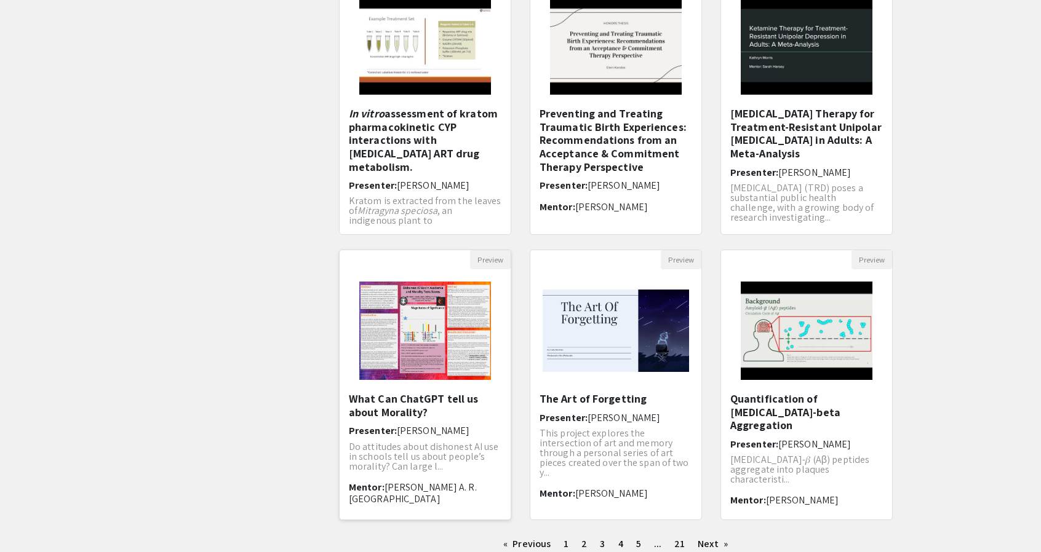
scroll to position [263, 0]
